Goal: Information Seeking & Learning: Check status

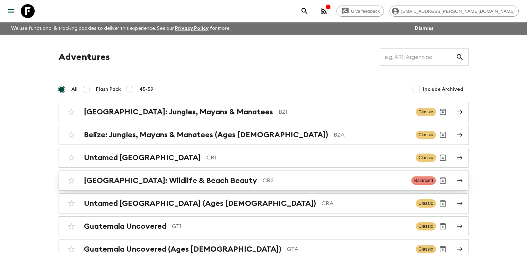
click at [219, 181] on div "[GEOGRAPHIC_DATA]: Wildlife & Beach Beauty CR2" at bounding box center [245, 180] width 322 height 9
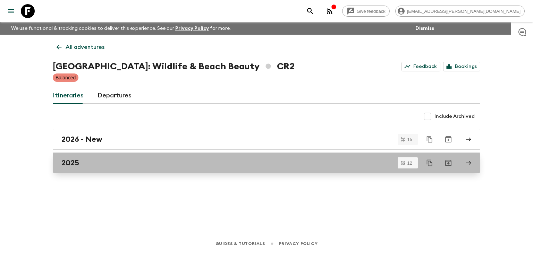
click at [74, 165] on h2 "2025" at bounding box center [70, 162] width 18 height 9
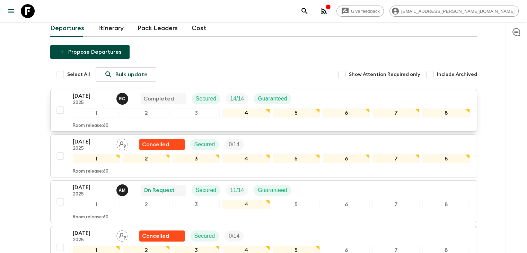
scroll to position [69, 0]
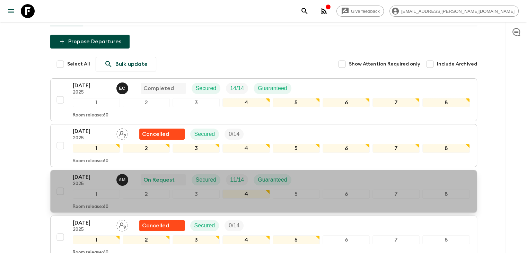
click at [80, 176] on p "[DATE]" at bounding box center [92, 177] width 38 height 8
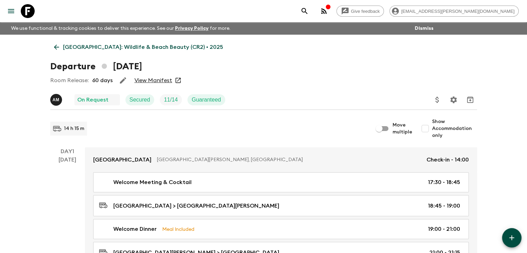
click at [153, 80] on link "View Manifest" at bounding box center [154, 80] width 38 height 7
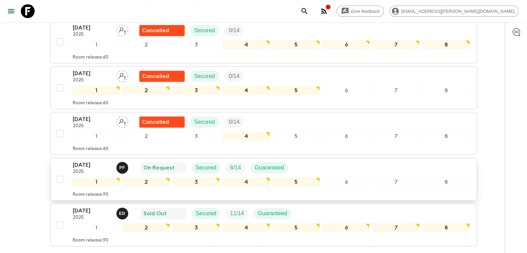
scroll to position [451, 0]
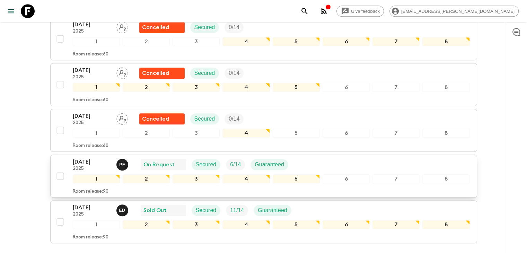
click at [93, 161] on p "[DATE]" at bounding box center [92, 162] width 38 height 8
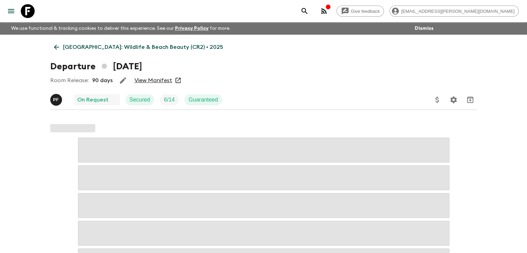
click at [158, 80] on link "View Manifest" at bounding box center [154, 80] width 38 height 7
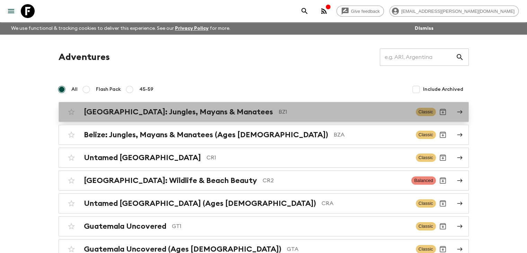
click at [150, 114] on h2 "[GEOGRAPHIC_DATA]: Jungles, Mayans & Manatees" at bounding box center [178, 111] width 189 height 9
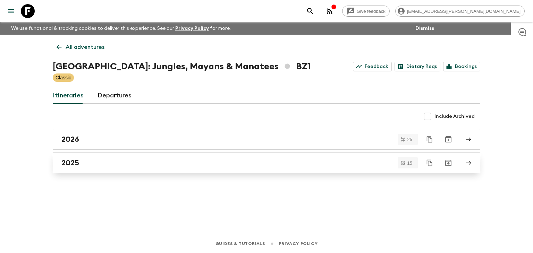
click at [73, 161] on h2 "2025" at bounding box center [70, 162] width 18 height 9
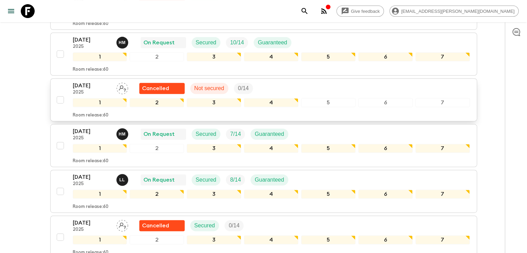
scroll to position [277, 0]
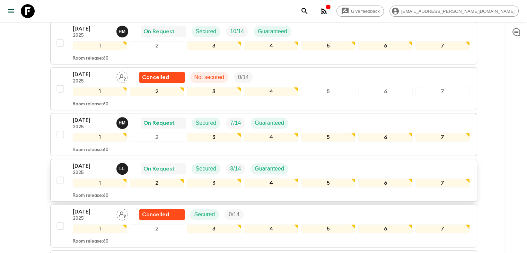
click at [85, 162] on p "[DATE]" at bounding box center [92, 166] width 38 height 8
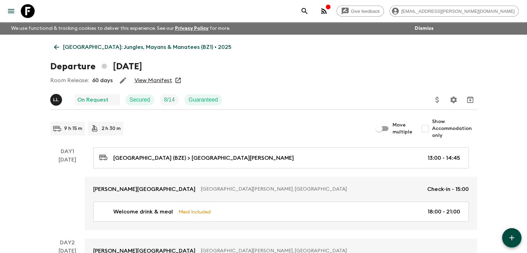
click at [157, 80] on link "View Manifest" at bounding box center [154, 80] width 38 height 7
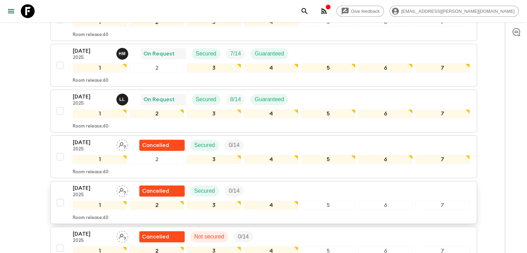
scroll to position [520, 0]
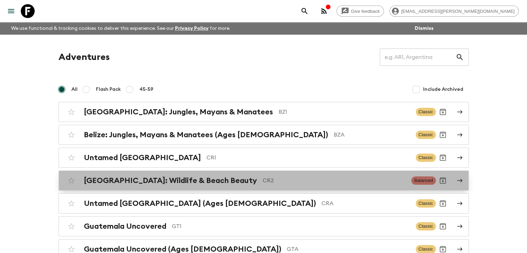
click at [201, 188] on link "[GEOGRAPHIC_DATA]: Wildlife & Beach Beauty CR2 Balanced" at bounding box center [264, 181] width 411 height 20
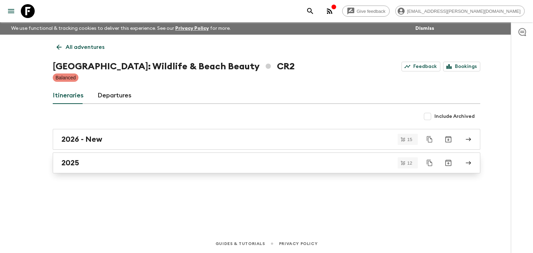
click at [76, 164] on h2 "2025" at bounding box center [70, 162] width 18 height 9
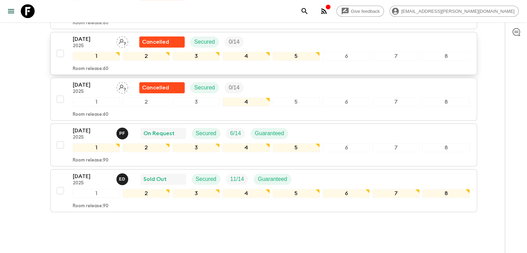
scroll to position [485, 0]
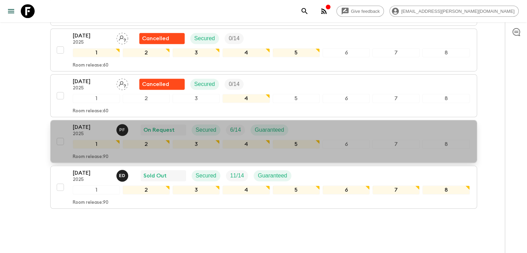
click at [84, 124] on p "[DATE]" at bounding box center [92, 127] width 38 height 8
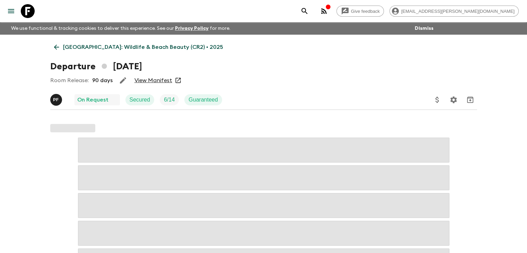
click at [164, 79] on link "View Manifest" at bounding box center [154, 80] width 38 height 7
